Goal: Task Accomplishment & Management: Complete application form

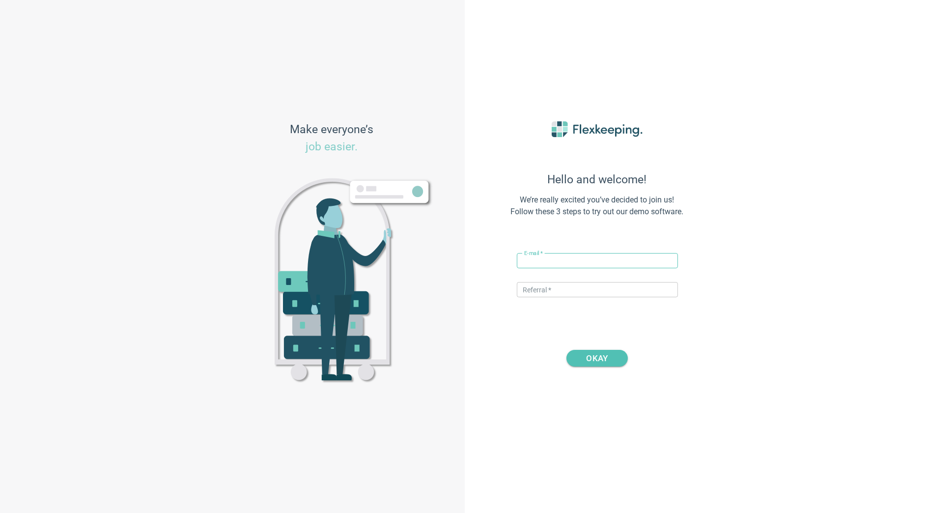
click at [567, 261] on input "text" at bounding box center [597, 260] width 161 height 15
type input "[PERSON_NAME][EMAIL_ADDRESS][DOMAIN_NAME]"
type input "DIGITALMAGIC"
click at [601, 356] on span "OKAY" at bounding box center [597, 358] width 22 height 17
click at [557, 262] on input "[PERSON_NAME][EMAIL_ADDRESS][DOMAIN_NAME]" at bounding box center [597, 260] width 161 height 15
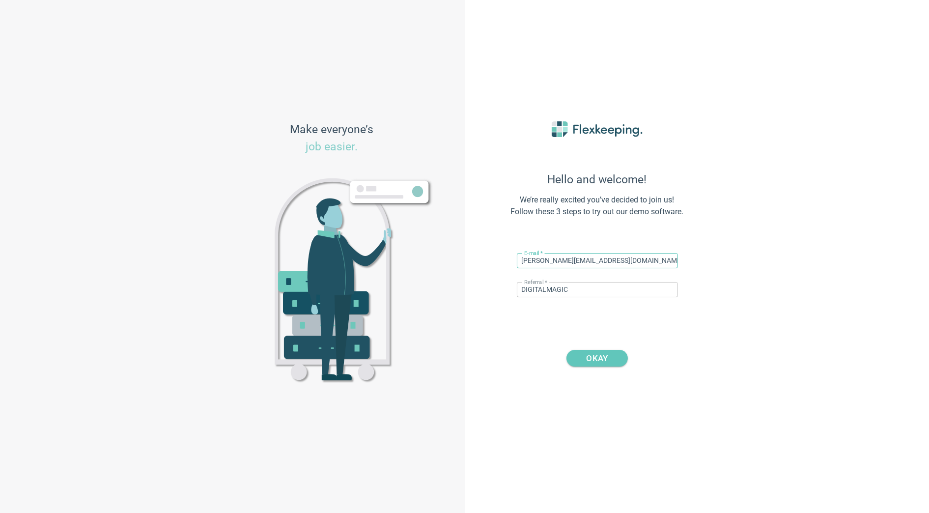
type input "[PERSON_NAME][EMAIL_ADDRESS][DOMAIN_NAME]"
click at [610, 356] on span "OKAY" at bounding box center [597, 358] width 37 height 17
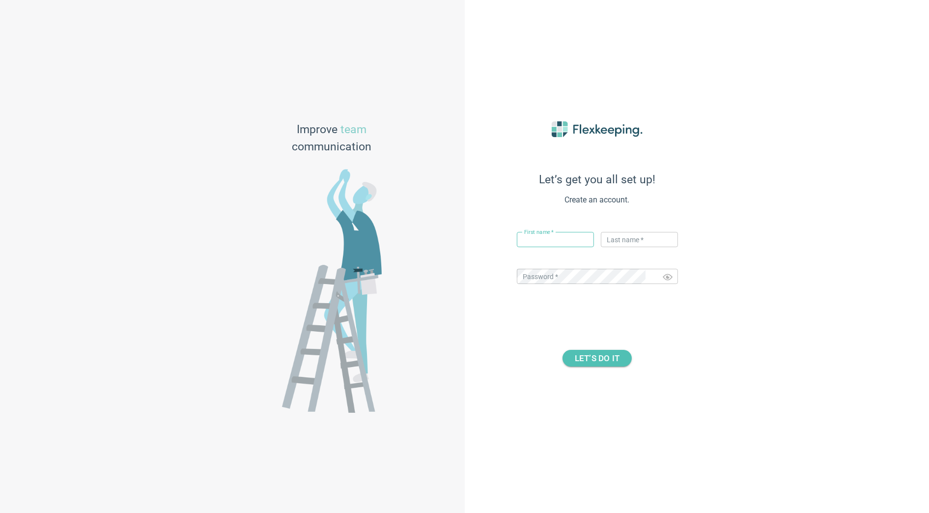
click at [541, 242] on input "text" at bounding box center [555, 239] width 77 height 15
type input "[PERSON_NAME]"
click at [634, 239] on input "text" at bounding box center [639, 239] width 77 height 15
type input "Flexkeeping"
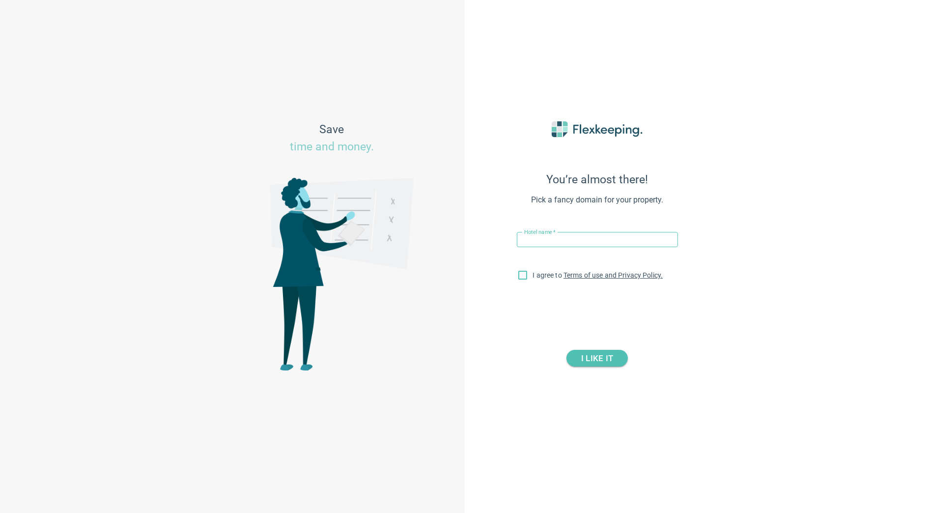
paste input "[GEOGRAPHIC_DATA]"
type input "[GEOGRAPHIC_DATA]"
click at [525, 281] on input "I agree to Terms of use and Privacy Policy." at bounding box center [522, 277] width 21 height 21
checkbox input "true"
click at [613, 363] on span "I LIKE IT" at bounding box center [597, 358] width 37 height 17
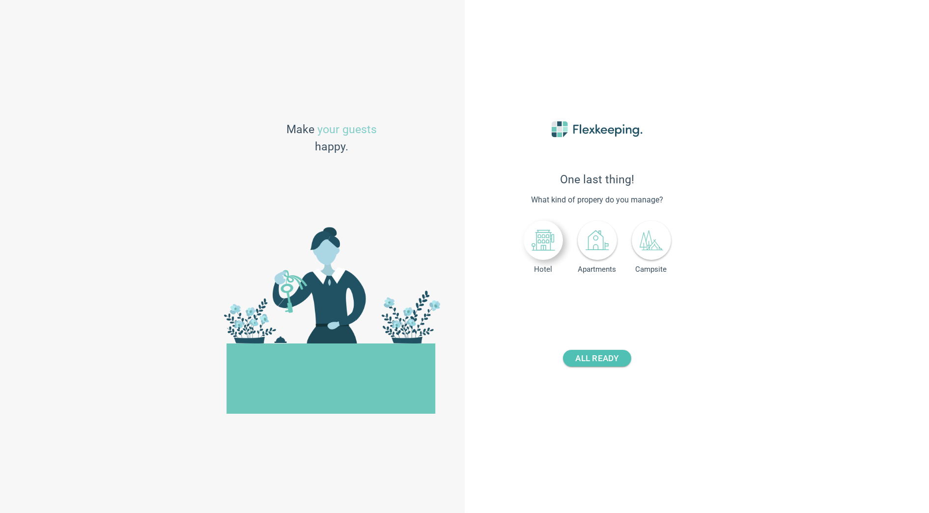
click at [530, 251] on div at bounding box center [543, 240] width 39 height 39
click at [615, 299] on input "number" at bounding box center [620, 299] width 36 height 15
type input "111"
click at [602, 355] on span "ALL READY" at bounding box center [596, 358] width 43 height 17
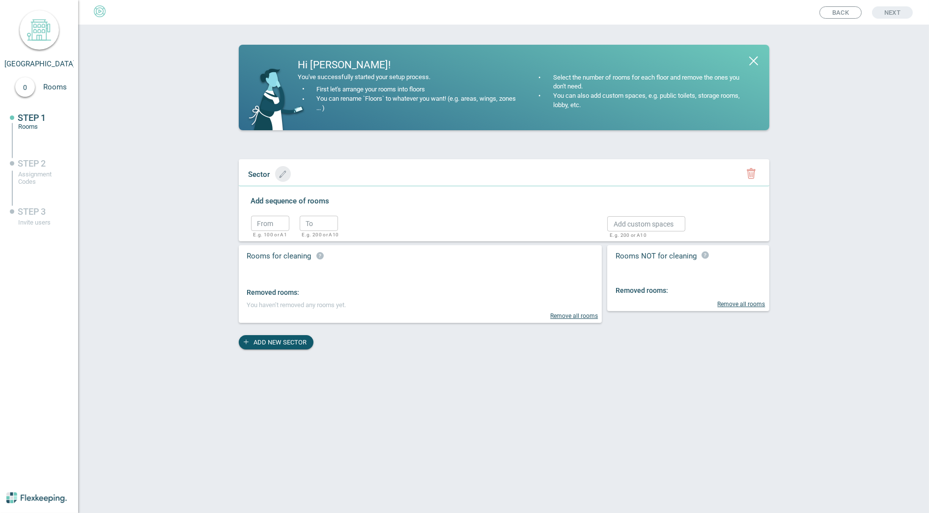
click at [281, 178] on button "button" at bounding box center [283, 174] width 16 height 16
click at [276, 175] on input "text" at bounding box center [285, 173] width 82 height 15
type input "[GEOGRAPHIC_DATA]"
click at [360, 176] on icon "button" at bounding box center [364, 175] width 8 height 5
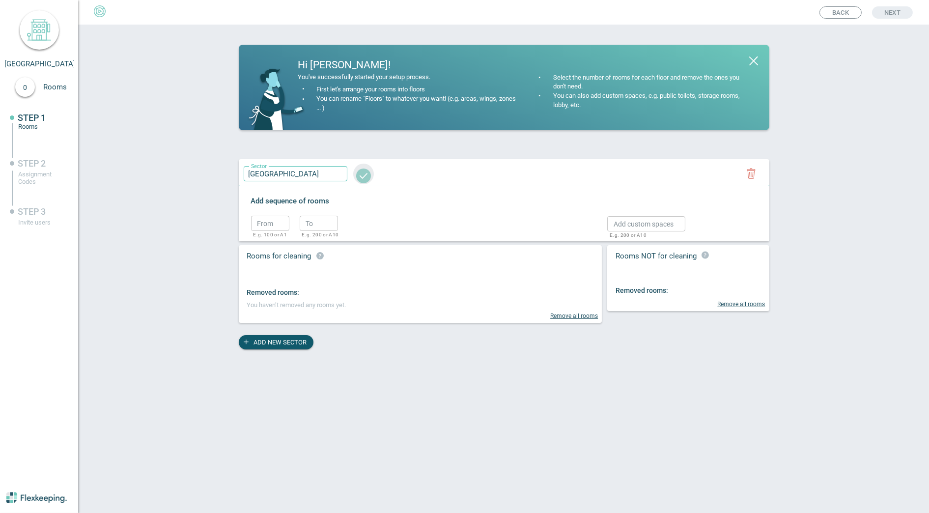
scroll to position [0, 0]
click at [277, 223] on input "text" at bounding box center [270, 223] width 38 height 15
type input "1"
click at [317, 223] on input "text" at bounding box center [319, 223] width 38 height 15
type input "5"
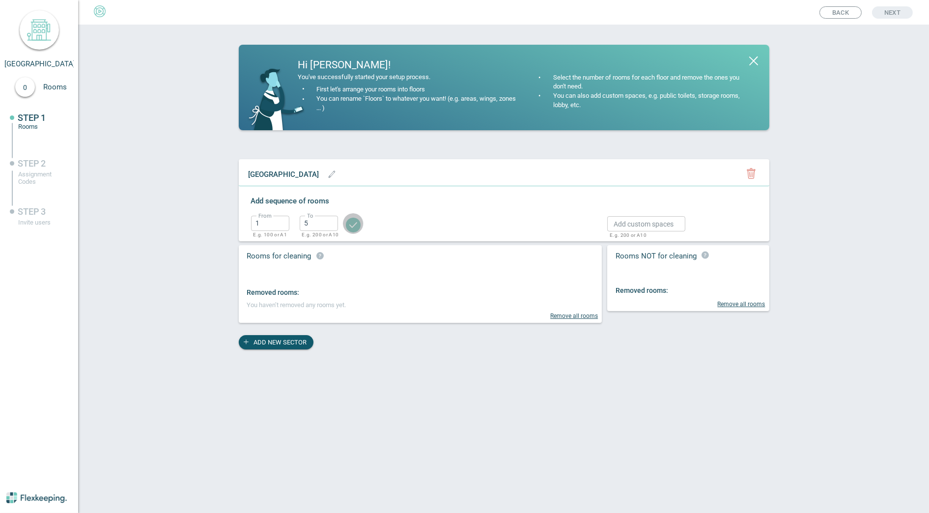
click at [348, 223] on circle "button" at bounding box center [353, 225] width 15 height 15
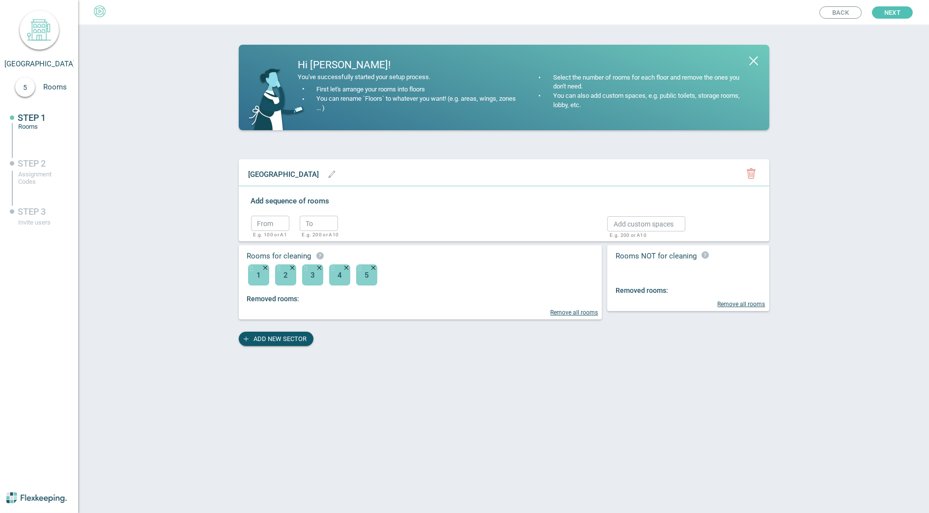
click at [902, 18] on ul "Back Next" at bounding box center [464, 12] width 929 height 25
click at [899, 15] on span "Next" at bounding box center [892, 12] width 16 height 12
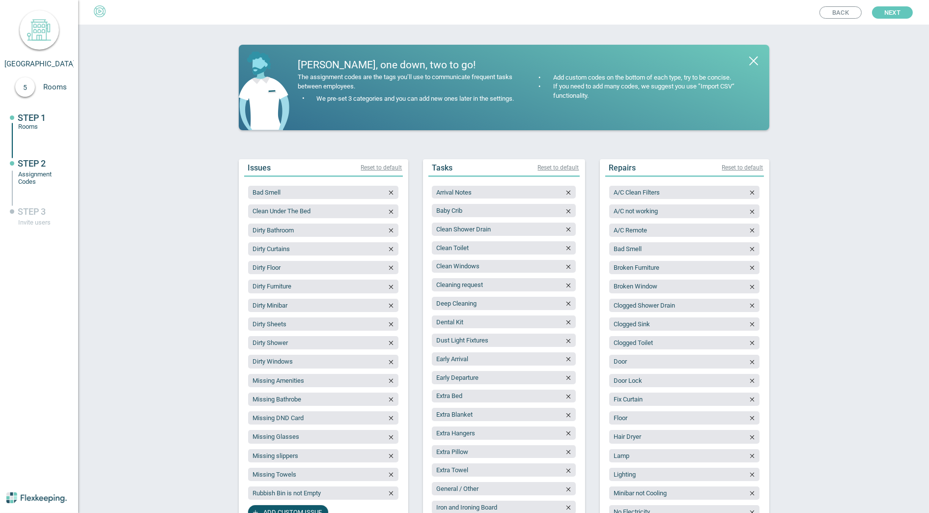
click at [899, 15] on span "Next" at bounding box center [892, 12] width 16 height 12
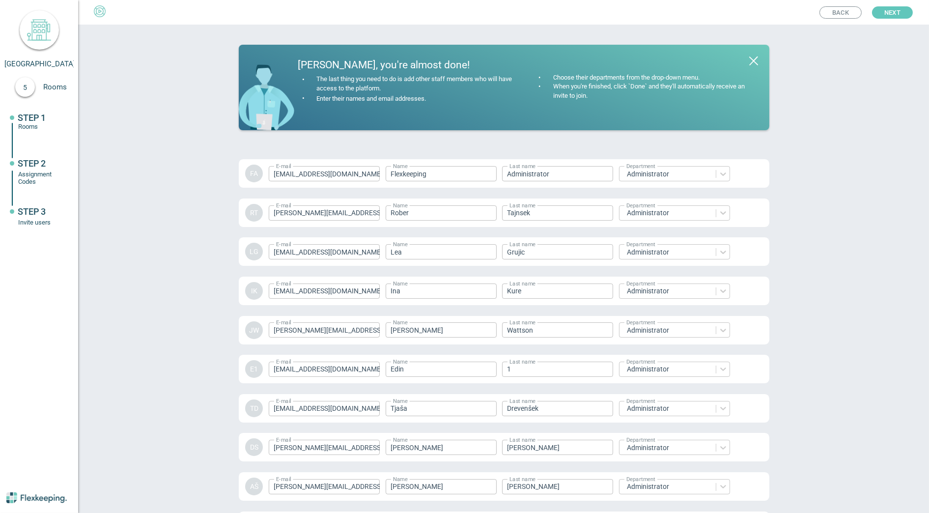
scroll to position [1267, 0]
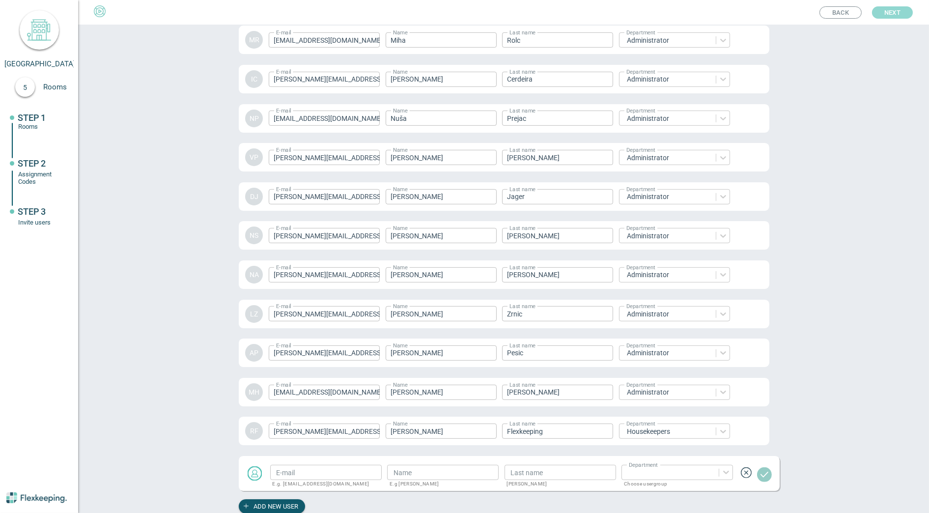
click at [896, 13] on span "Next" at bounding box center [892, 12] width 16 height 12
